Goal: Information Seeking & Learning: Compare options

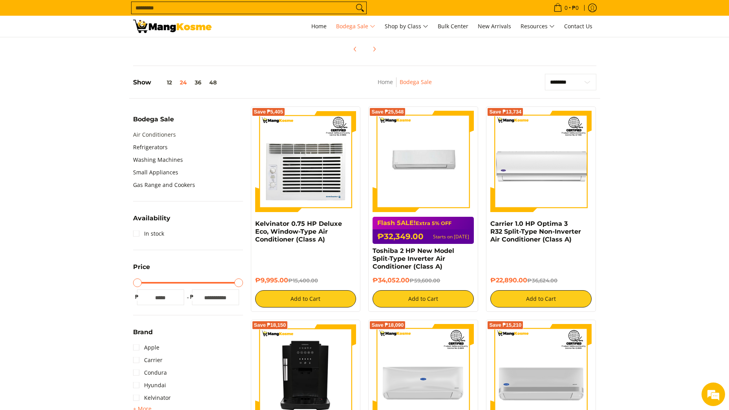
click at [151, 134] on link "Air Conditioners" at bounding box center [154, 134] width 43 height 13
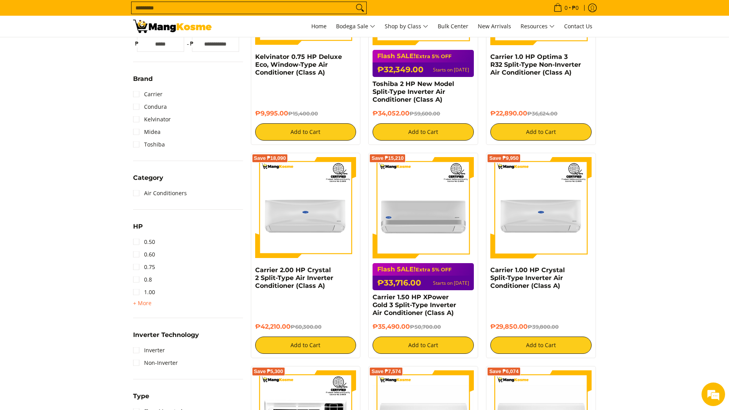
scroll to position [236, 0]
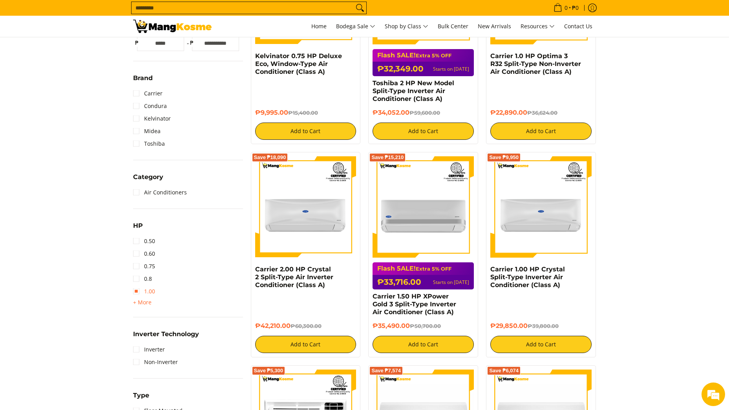
click at [137, 289] on link "1.00" at bounding box center [144, 291] width 22 height 13
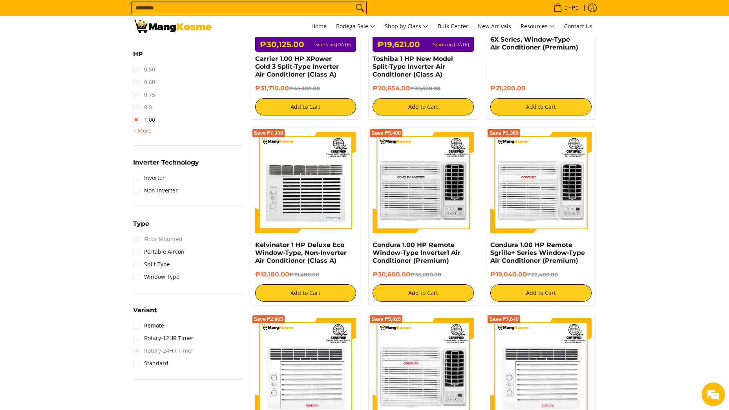
scroll to position [458, 0]
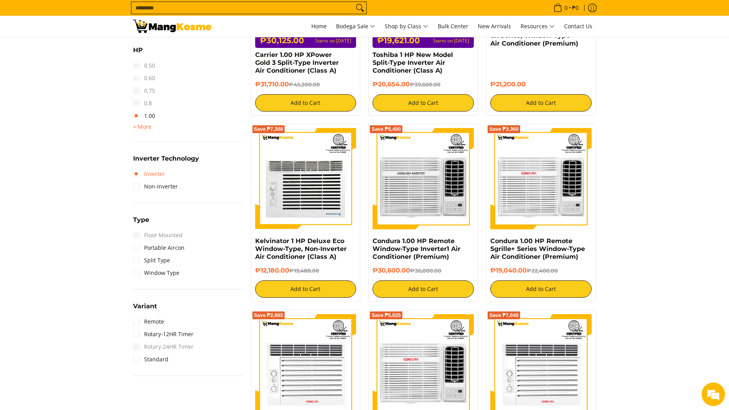
click at [136, 174] on link "Inverter" at bounding box center [149, 174] width 32 height 13
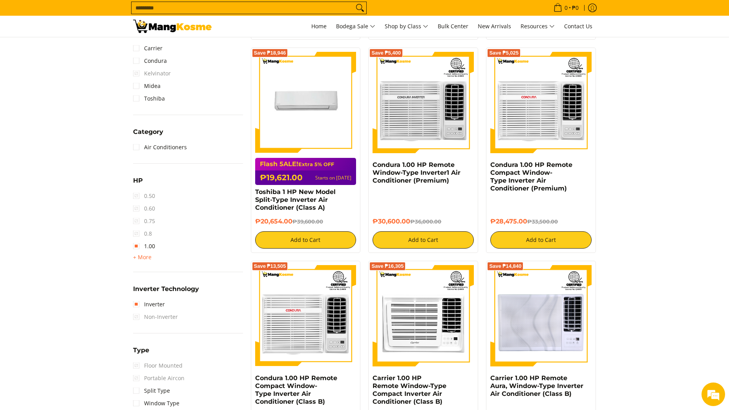
scroll to position [458, 0]
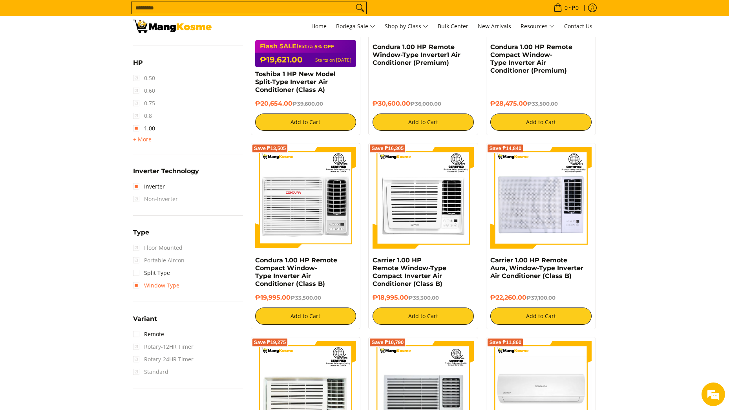
click at [136, 285] on link "Window Type" at bounding box center [156, 285] width 46 height 13
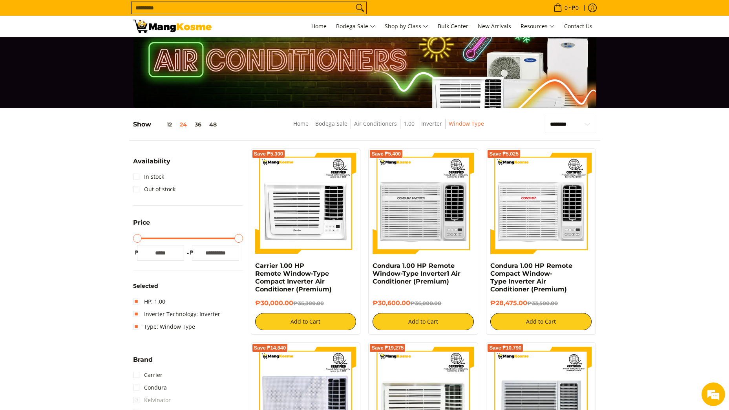
scroll to position [65, 0]
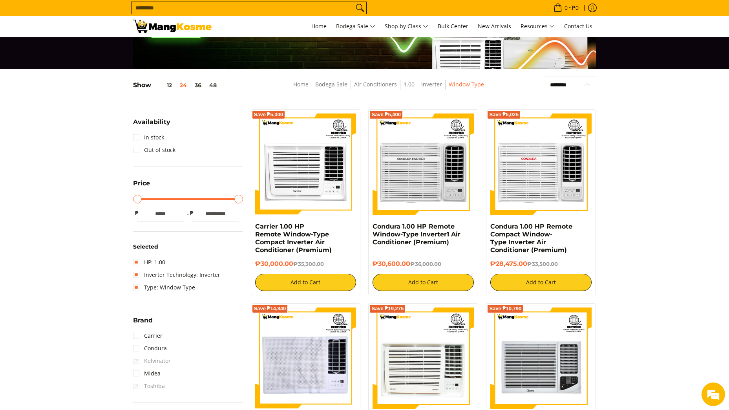
click at [585, 84] on select "**********" at bounding box center [570, 85] width 51 height 16
click at [135, 260] on link "HP: 1.00" at bounding box center [149, 262] width 32 height 13
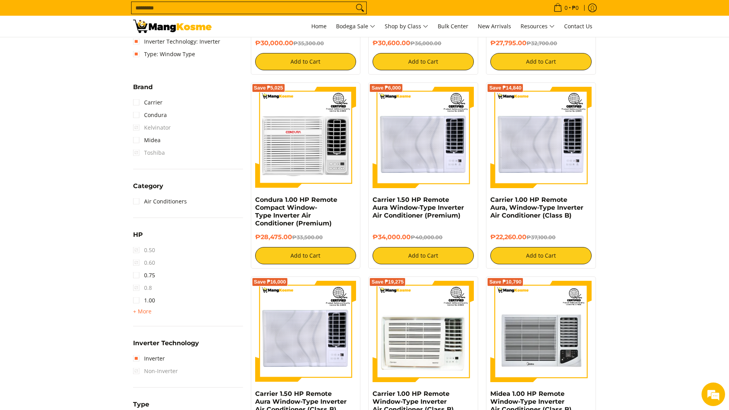
scroll to position [301, 0]
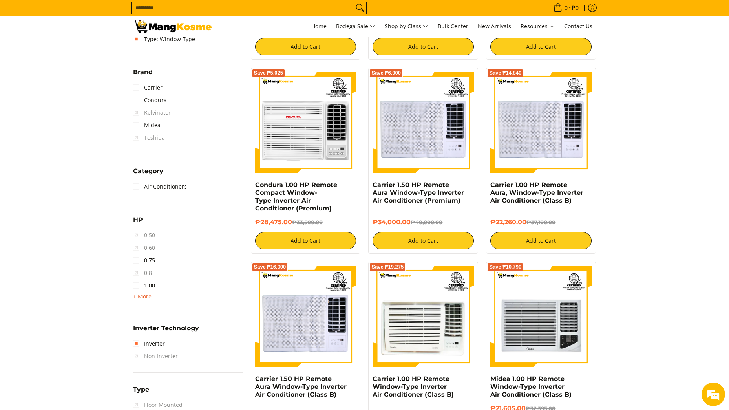
click at [140, 299] on span "+ More" at bounding box center [142, 296] width 18 height 6
click at [136, 297] on link "1.50" at bounding box center [144, 298] width 22 height 13
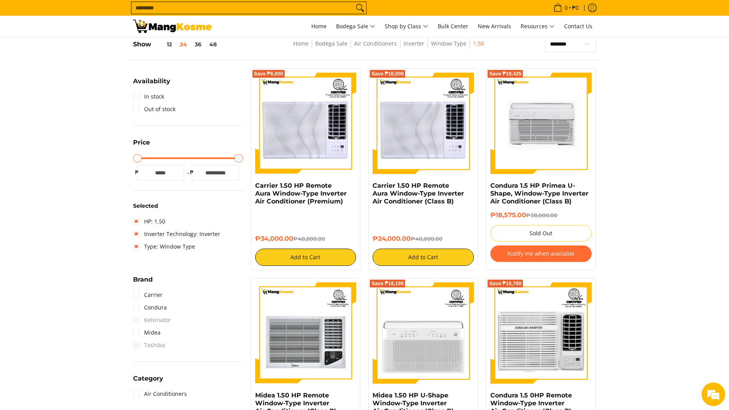
scroll to position [104, 0]
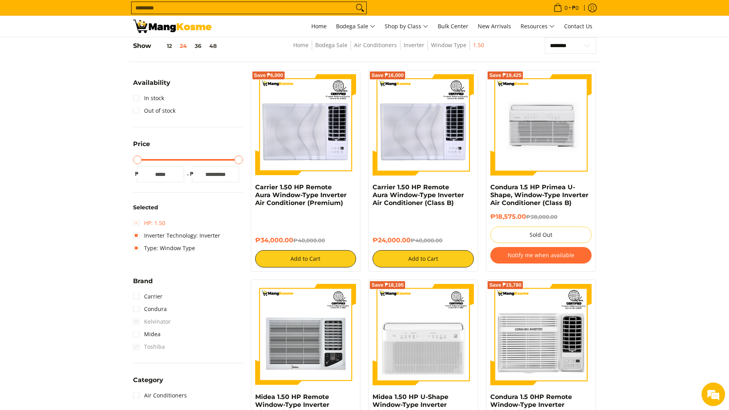
click at [135, 222] on link "HP: 1.50" at bounding box center [149, 223] width 32 height 13
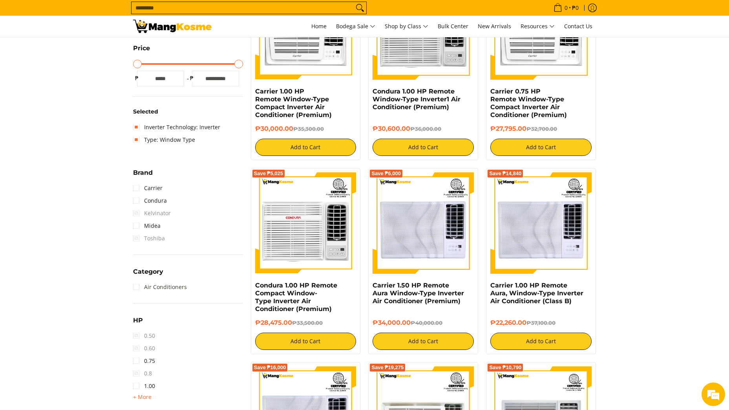
scroll to position [222, 0]
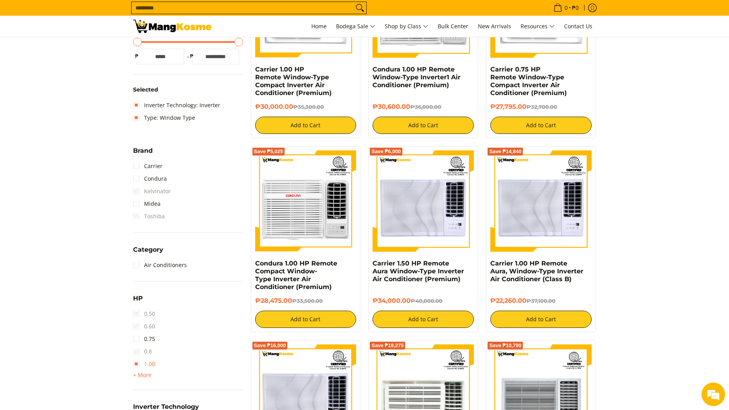
click at [140, 364] on link "1.00" at bounding box center [144, 364] width 22 height 13
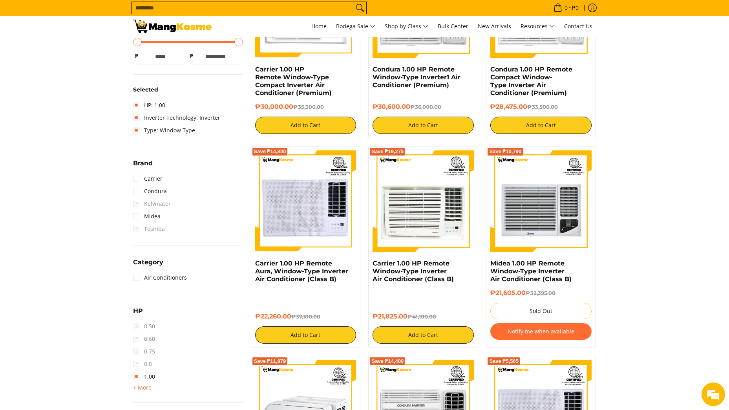
scroll to position [262, 0]
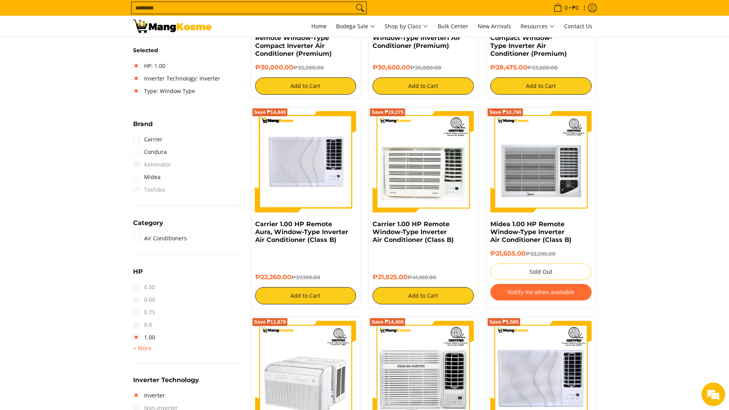
click at [290, 160] on img at bounding box center [305, 161] width 101 height 101
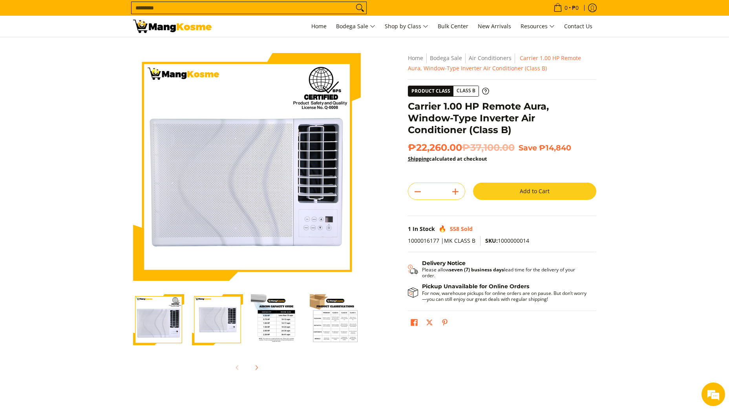
click at [278, 315] on img "Carrier 1.00 HP Remote Aura, Window-Type Inverter Air Conditioner (Class B)-3" at bounding box center [276, 319] width 51 height 51
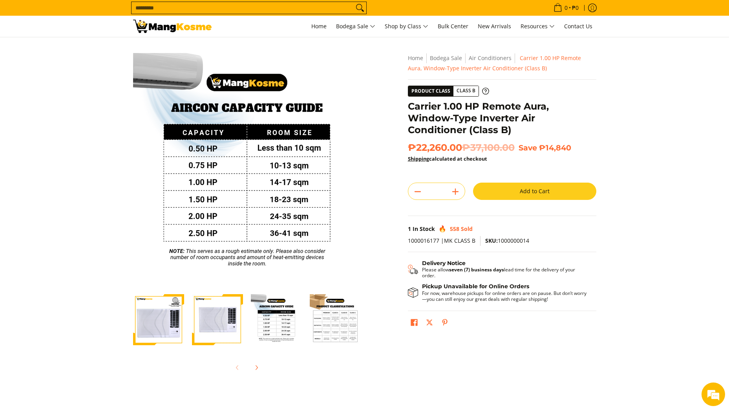
click at [334, 313] on img "Carrier 1.00 HP Remote Aura, Window-Type Inverter Air Conditioner (Class B)-4" at bounding box center [335, 319] width 51 height 51
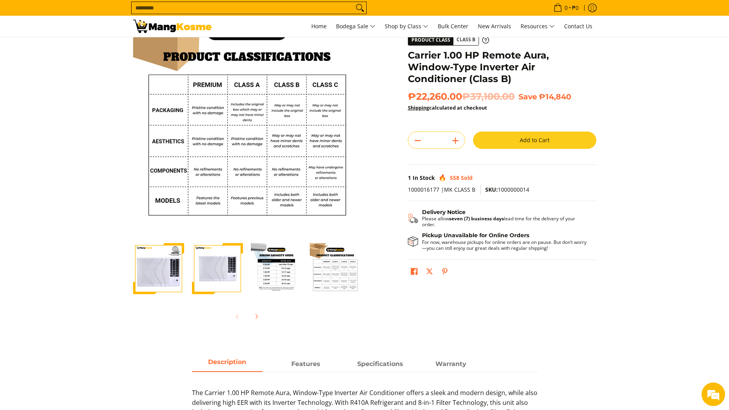
scroll to position [39, 0]
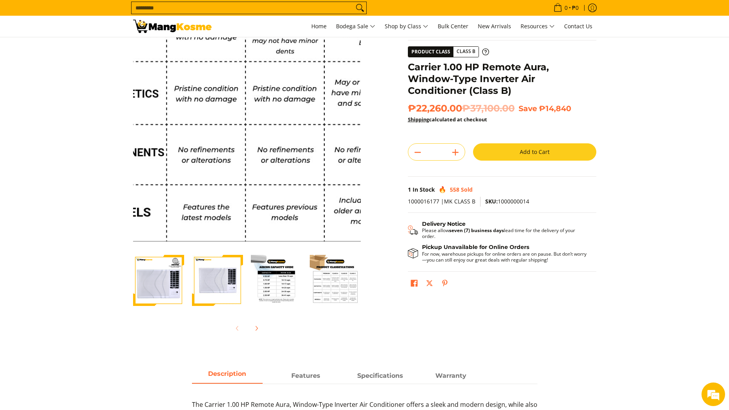
click at [228, 170] on img at bounding box center [247, 128] width 228 height 228
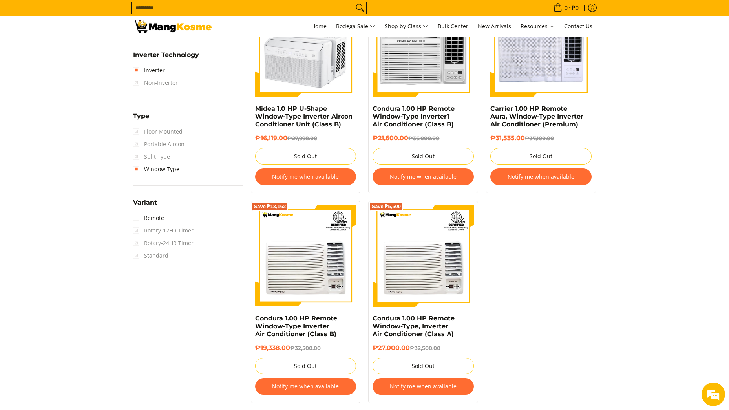
scroll to position [615, 0]
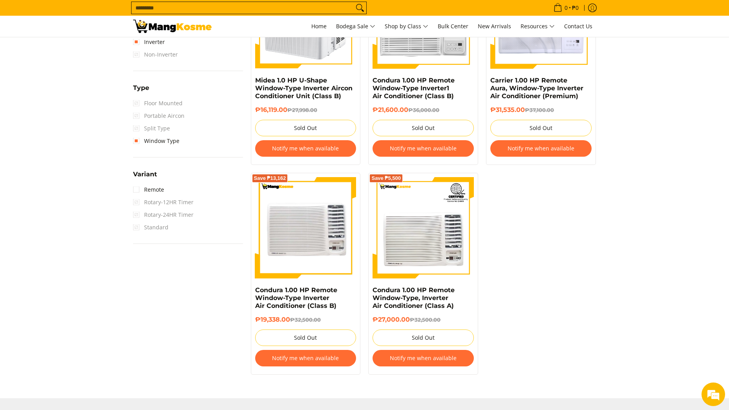
click at [304, 261] on img at bounding box center [305, 227] width 101 height 101
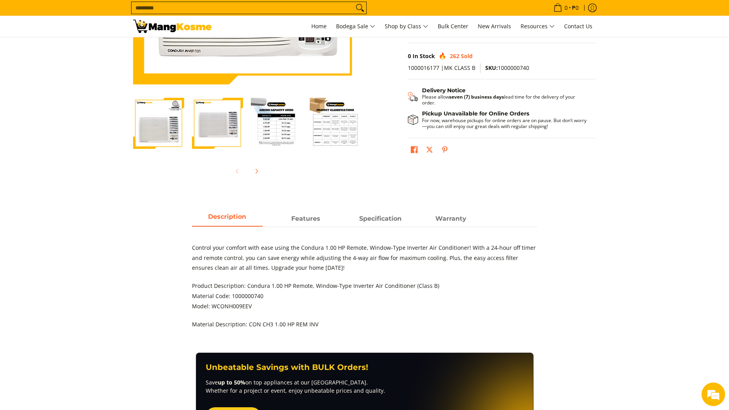
scroll to position [157, 0]
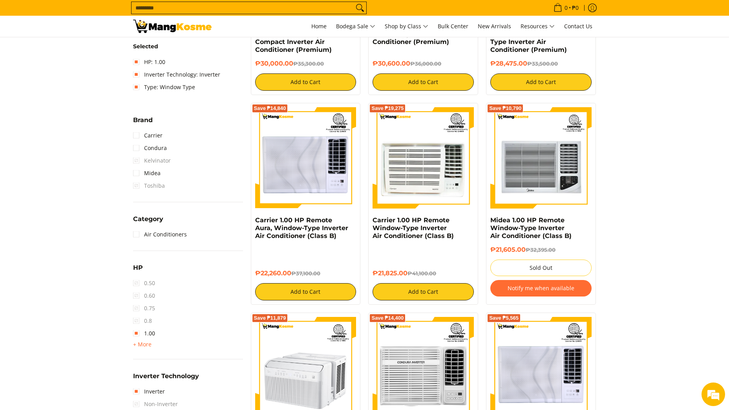
scroll to position [262, 0]
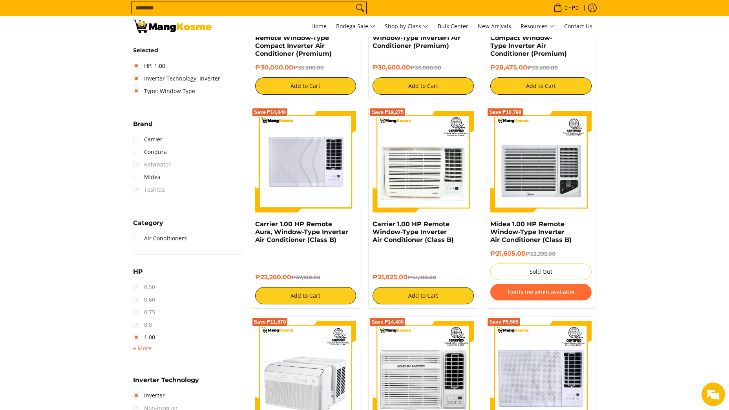
click at [305, 170] on img at bounding box center [305, 161] width 101 height 101
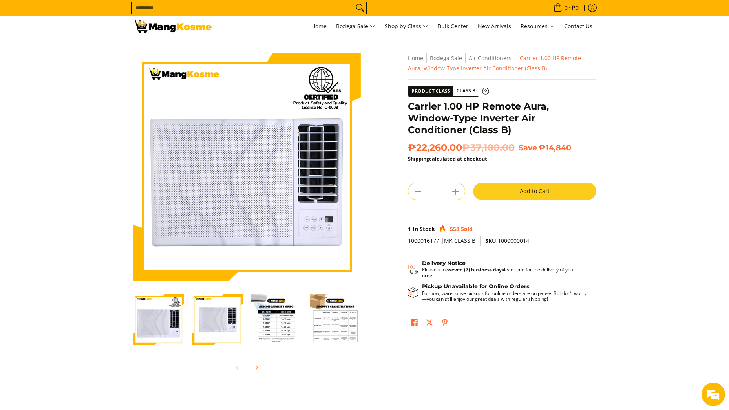
click at [204, 25] on img at bounding box center [172, 26] width 79 height 13
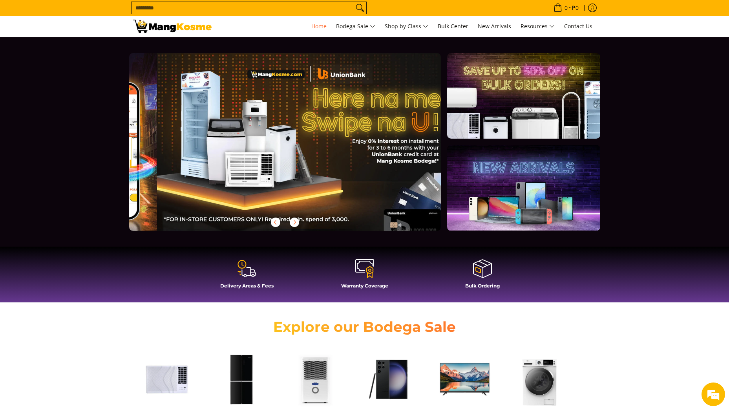
scroll to position [0, 624]
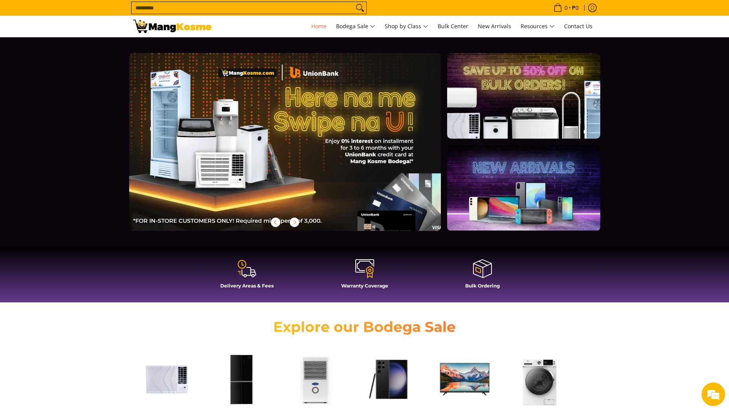
click at [398, 137] on div at bounding box center [297, 148] width 337 height 190
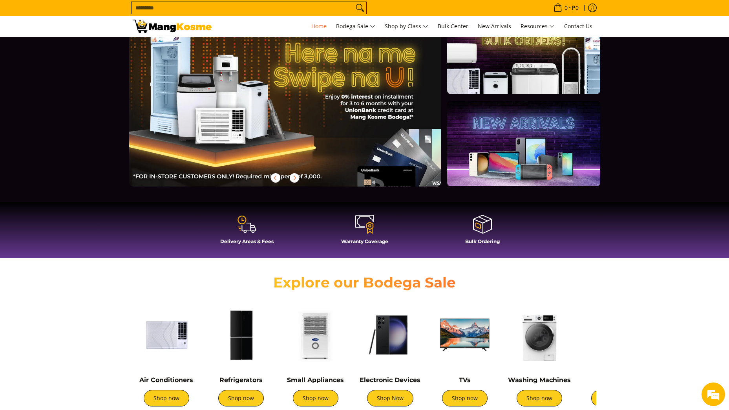
scroll to position [118, 0]
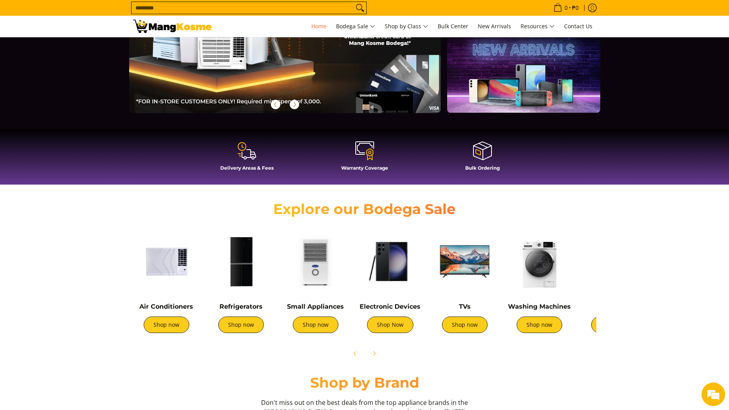
click at [539, 263] on img at bounding box center [539, 261] width 67 height 67
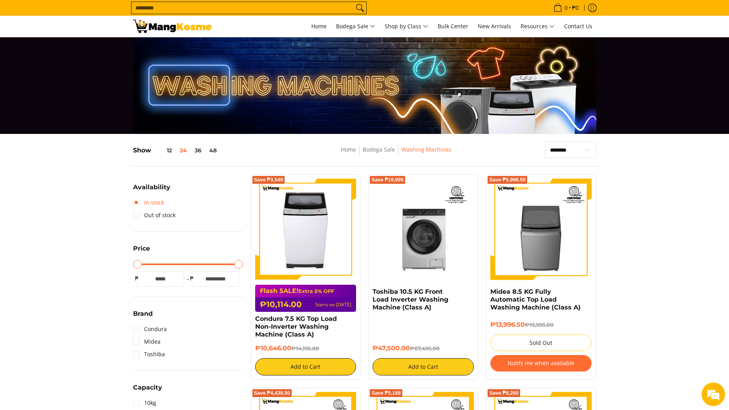
click at [139, 202] on link "In stock" at bounding box center [148, 202] width 31 height 13
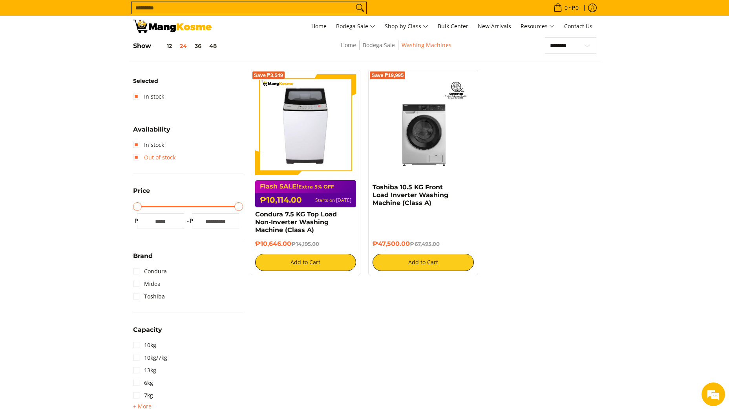
click at [140, 160] on link "Out of stock" at bounding box center [154, 157] width 42 height 13
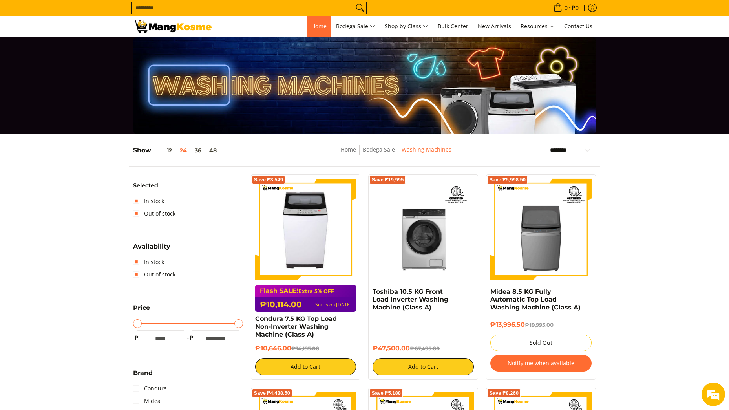
click at [314, 24] on span "Home" at bounding box center [318, 25] width 15 height 7
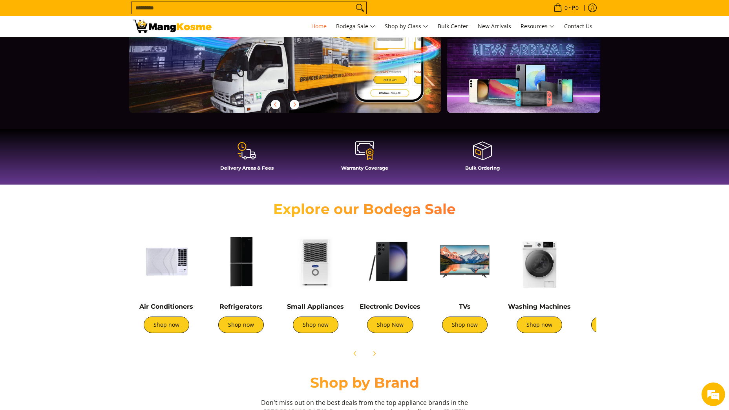
click at [396, 262] on img at bounding box center [390, 261] width 67 height 67
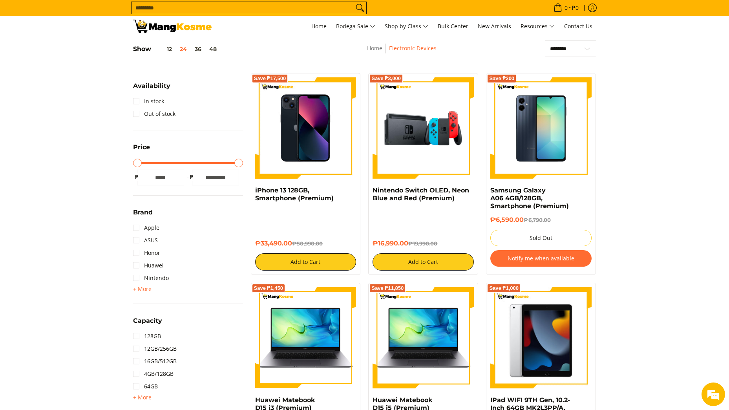
scroll to position [118, 0]
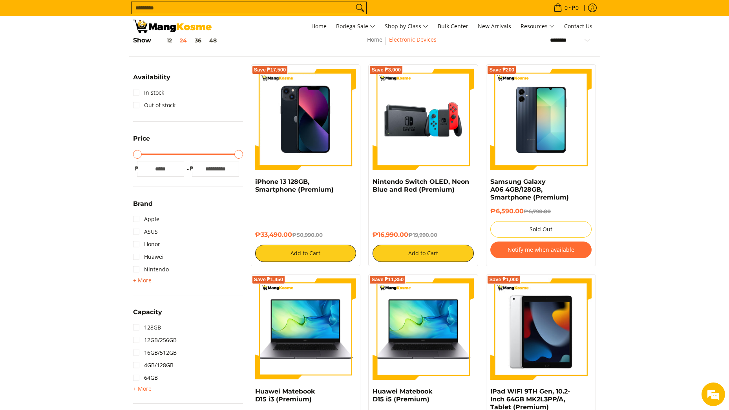
click at [145, 280] on span "+ More" at bounding box center [142, 280] width 18 height 6
click at [139, 244] on link "Honor" at bounding box center [146, 244] width 27 height 13
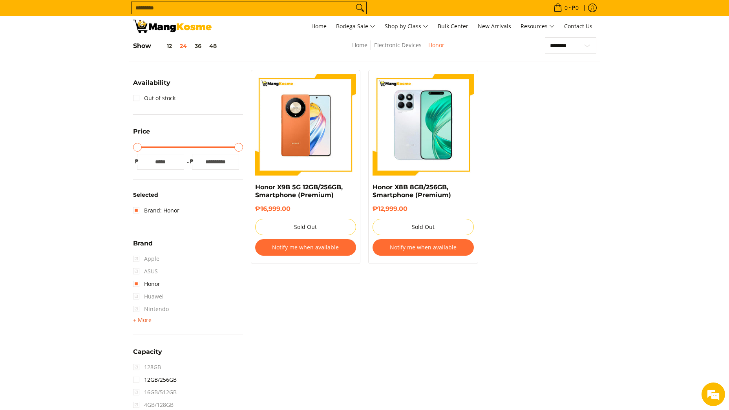
click at [147, 321] on span "+ More" at bounding box center [142, 320] width 18 height 6
click at [135, 348] on span "Samsung" at bounding box center [150, 347] width 35 height 13
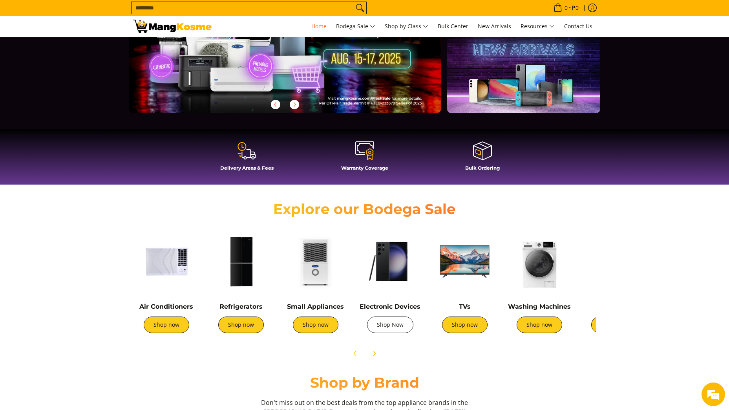
click at [381, 324] on link "Shop Now" at bounding box center [390, 325] width 46 height 16
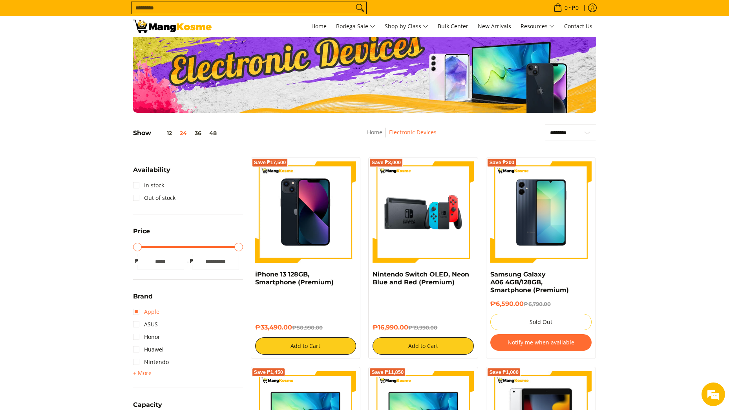
scroll to position [39, 0]
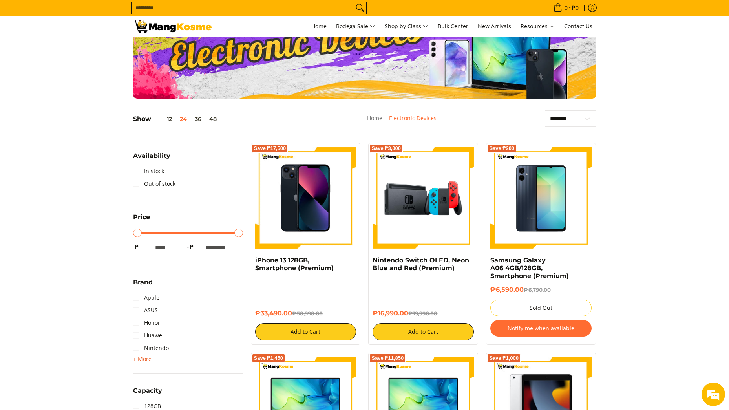
click at [144, 359] on span "+ More" at bounding box center [142, 359] width 18 height 6
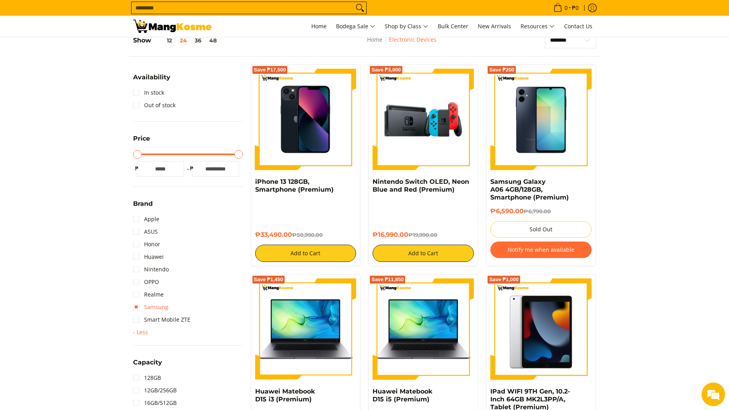
click at [137, 306] on link "Samsung" at bounding box center [150, 307] width 35 height 13
